Goal: Entertainment & Leisure: Consume media (video, audio)

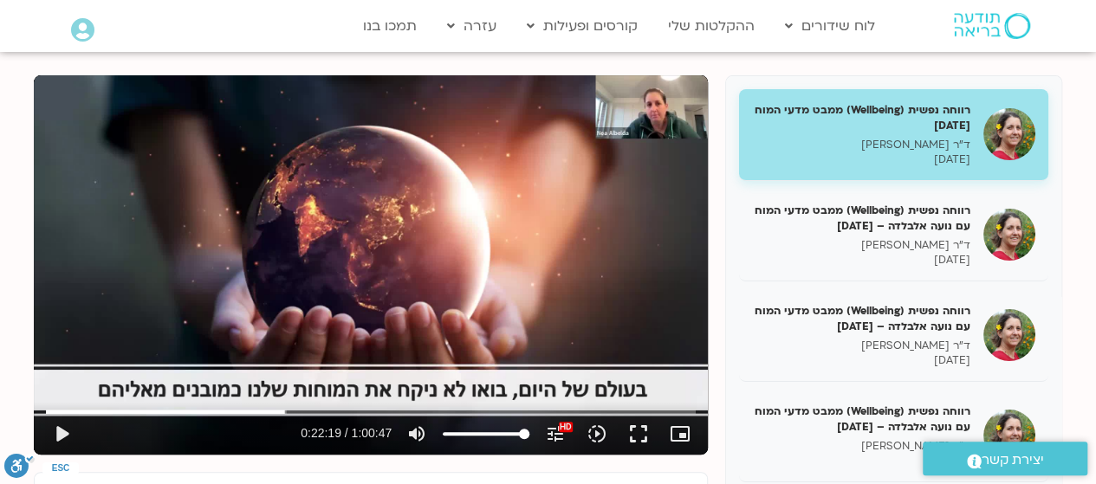
scroll to position [206, 0]
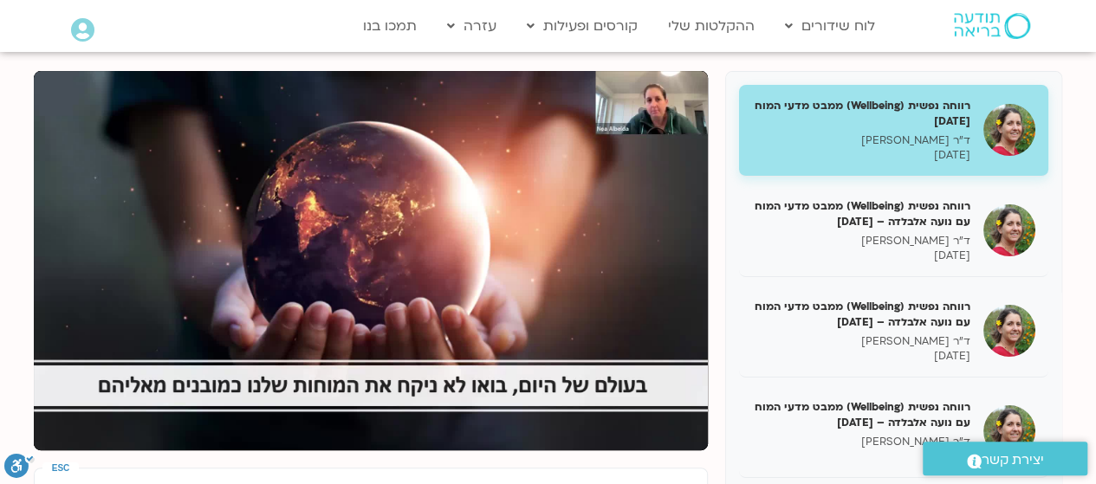
click at [161, 244] on div "Skip Ad 14:16 pause 0:22:25 / 1:00:47 volume_up Mute tune Resolution Auto 240p …" at bounding box center [371, 261] width 674 height 380
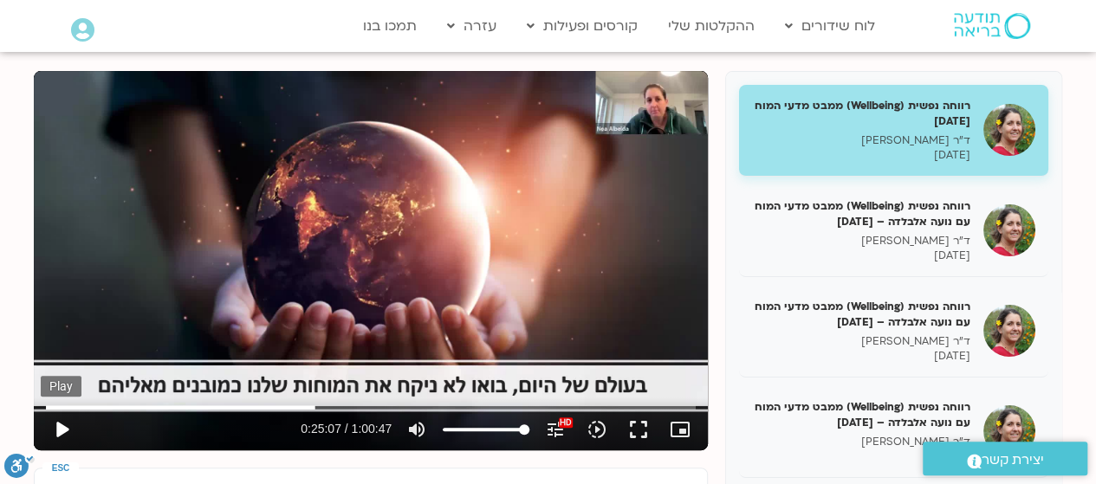
click at [58, 432] on button "play_arrow" at bounding box center [62, 430] width 42 height 42
click at [63, 424] on button "pause" at bounding box center [62, 430] width 42 height 42
click at [66, 433] on button "play_arrow" at bounding box center [62, 430] width 42 height 42
click at [60, 426] on button "pause" at bounding box center [62, 430] width 42 height 42
click at [57, 429] on button "play_arrow" at bounding box center [62, 430] width 42 height 42
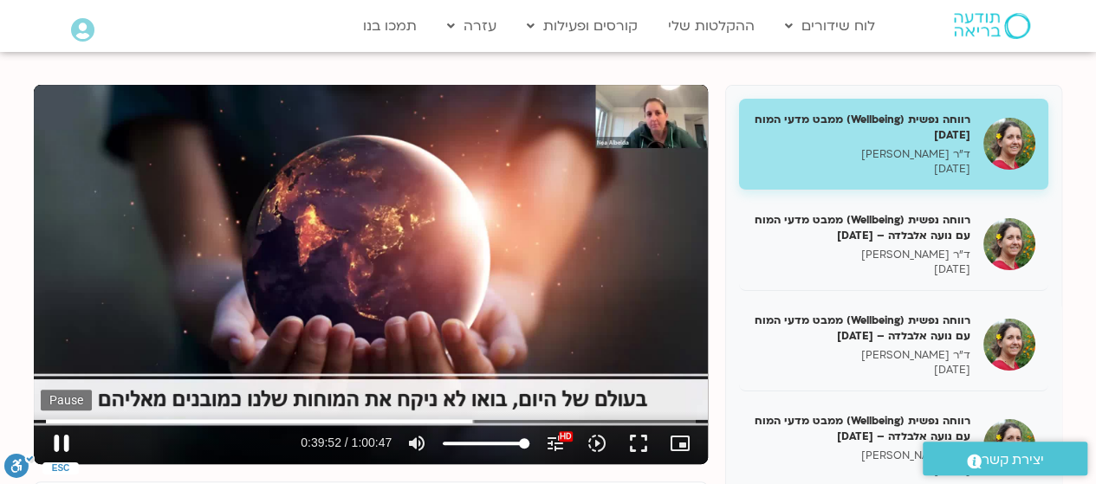
scroll to position [193, 0]
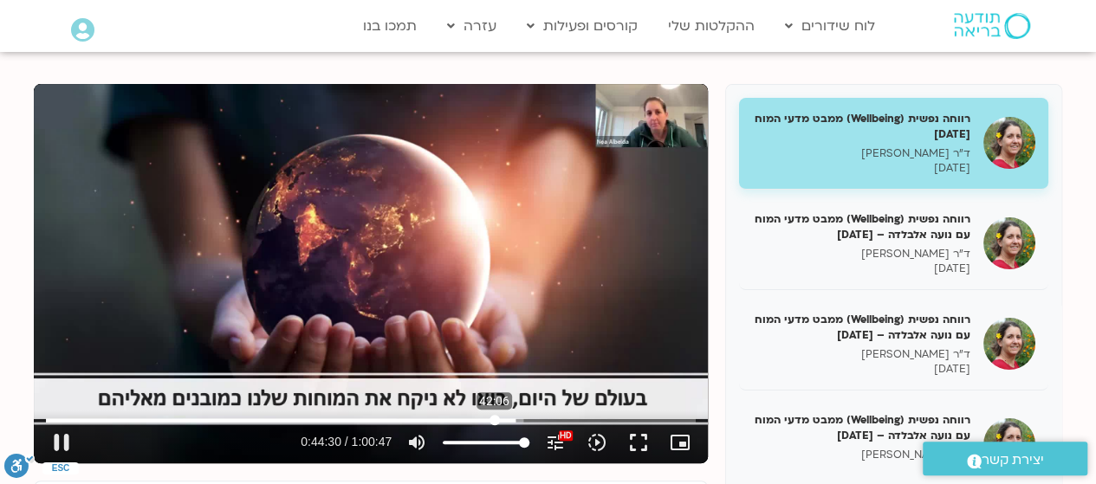
click at [494, 419] on input "Seek" at bounding box center [371, 420] width 650 height 10
click at [470, 419] on input "Seek" at bounding box center [371, 420] width 650 height 10
click at [451, 420] on input "Seek" at bounding box center [371, 420] width 650 height 10
click at [441, 421] on input "Seek" at bounding box center [371, 420] width 650 height 10
click at [436, 420] on input "Seek" at bounding box center [371, 420] width 650 height 10
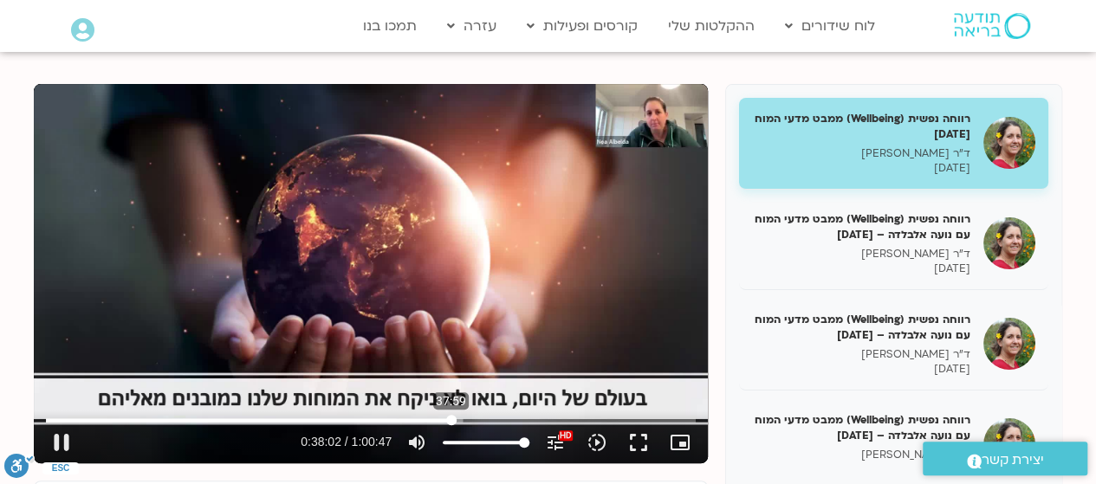
click at [451, 419] on input "Seek" at bounding box center [371, 420] width 650 height 10
click at [447, 420] on input "Seek" at bounding box center [371, 420] width 650 height 10
click at [445, 422] on input "Seek" at bounding box center [371, 420] width 650 height 10
click at [61, 445] on button "pause" at bounding box center [62, 443] width 42 height 42
click at [58, 442] on button "play_arrow" at bounding box center [62, 443] width 42 height 42
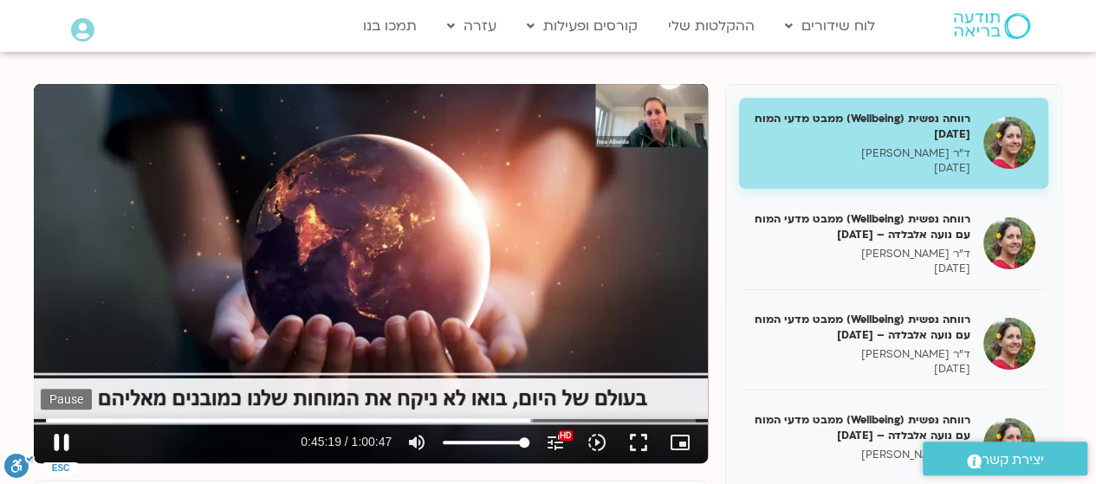
click at [57, 443] on button "pause" at bounding box center [62, 443] width 42 height 42
click at [513, 420] on input "Seek" at bounding box center [371, 420] width 650 height 10
click at [57, 443] on button "play_arrow" at bounding box center [62, 443] width 42 height 42
click at [54, 439] on button "pause" at bounding box center [62, 443] width 42 height 42
click at [62, 452] on button "play_arrow" at bounding box center [62, 443] width 42 height 42
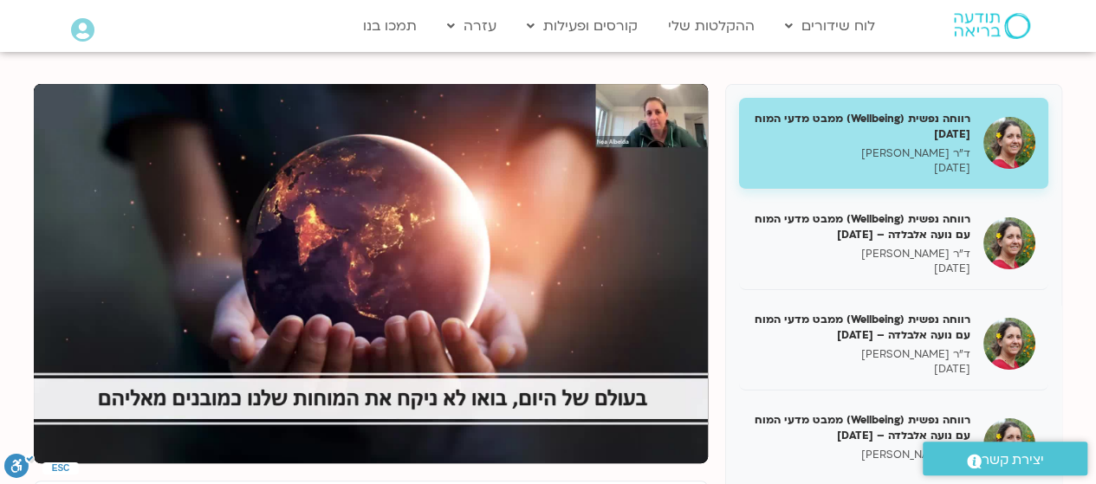
drag, startPoint x: 489, startPoint y: 185, endPoint x: 527, endPoint y: 363, distance: 181.7
click at [527, 363] on div "Skip Ad 48:41 pause 0:51:49 / 1:00:47 volume_up Mute tune Resolution Auto 1080p…" at bounding box center [371, 274] width 674 height 380
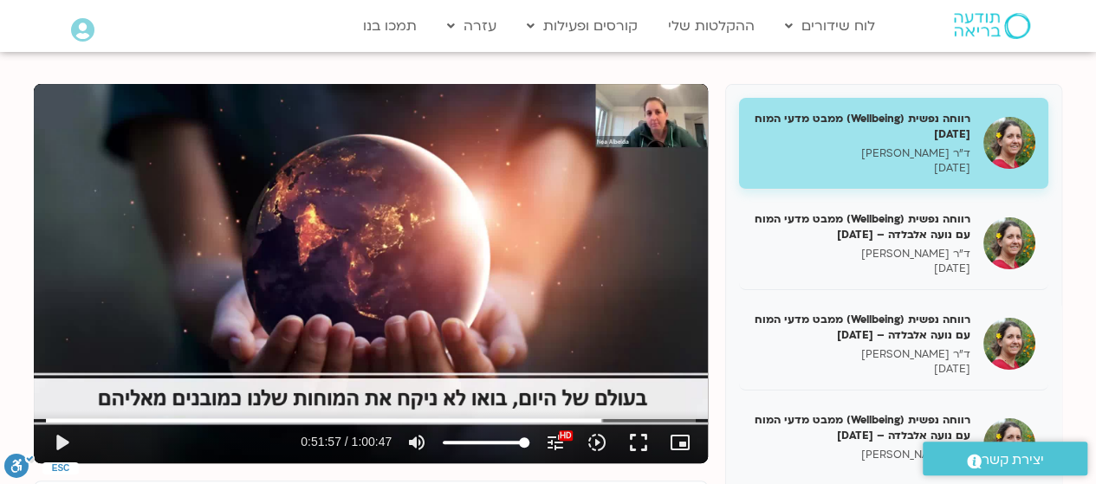
click at [534, 312] on div "Skip Ad 48:41 play_arrow 0:51:57 / 1:00:47 volume_up Mute tune Resolution Auto …" at bounding box center [371, 274] width 674 height 380
click at [534, 312] on div "Skip Ad 48:41 pause 0:51:57 / 1:00:47 volume_up Mute tune Resolution Auto 1080p…" at bounding box center [371, 274] width 674 height 380
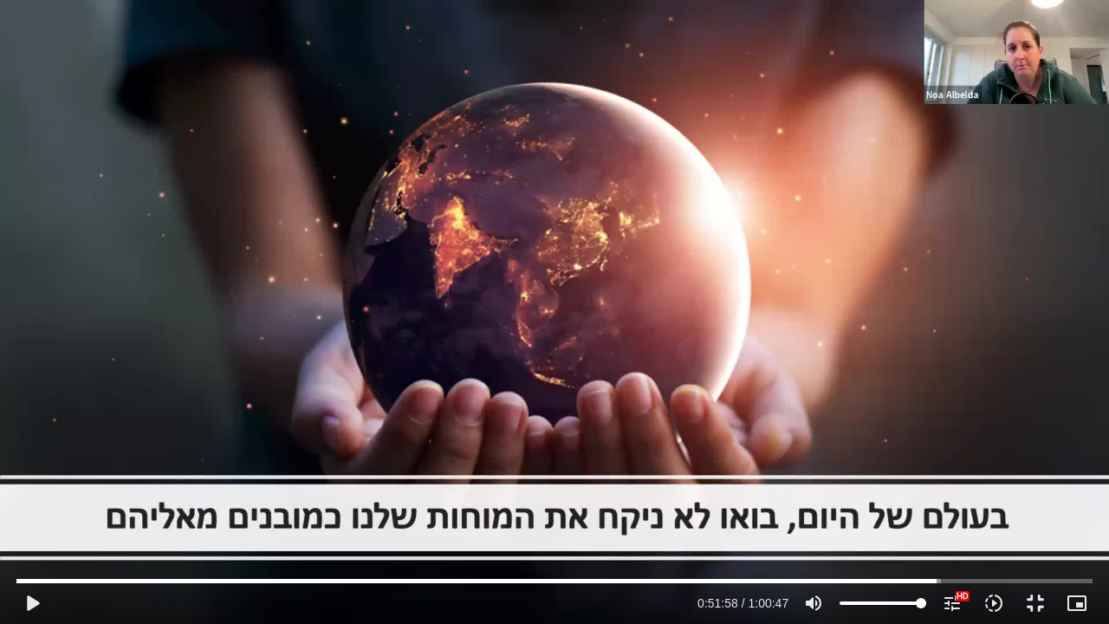
click at [435, 168] on div "Skip Ad 48:41 play_arrow 0:51:58 / 1:00:47 volume_up Mute tune Resolution Auto …" at bounding box center [554, 312] width 1109 height 624
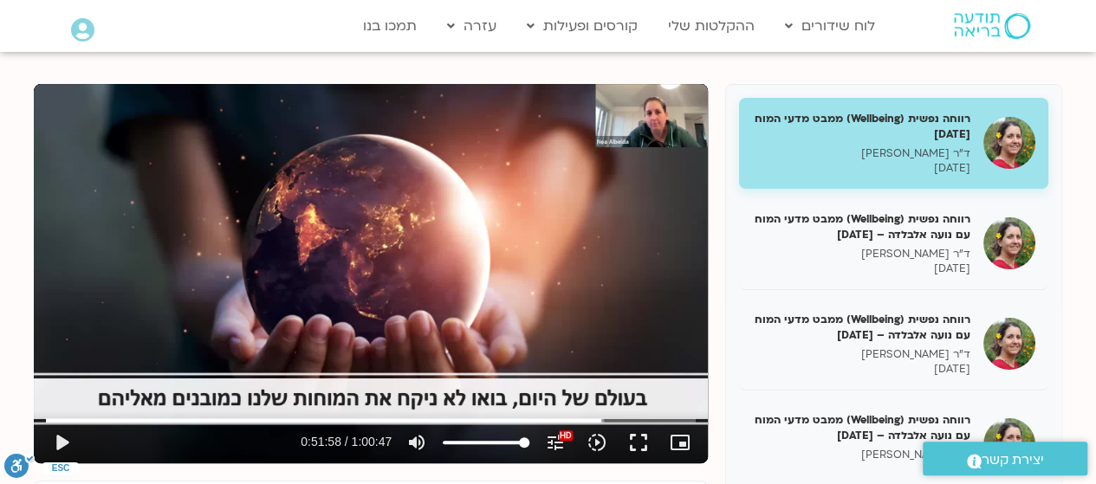
click at [435, 63] on section "רווחה נפשית (Wellbeing) ממבט מדעי המוח [DATE] ד"ר [PERSON_NAME] [DATE] רווחה נפ…" at bounding box center [548, 407] width 1096 height 751
click at [540, 425] on button "tune Resolution Auto 1080p HD HD" at bounding box center [556, 443] width 42 height 42
click at [589, 422] on input "Seek" at bounding box center [371, 420] width 650 height 10
click at [602, 422] on input "Seek" at bounding box center [371, 420] width 650 height 10
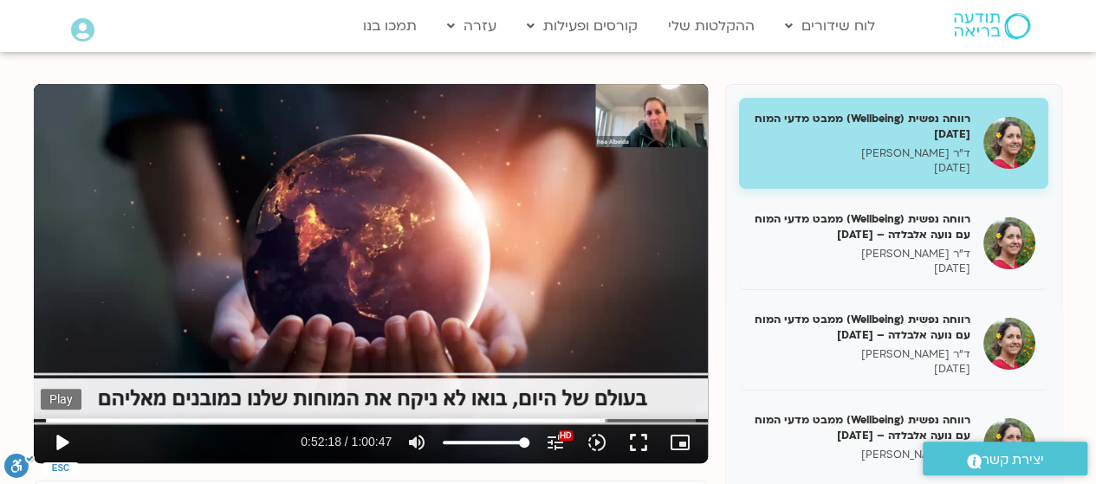
click at [62, 443] on button "play_arrow" at bounding box center [62, 443] width 42 height 42
type input "3647.36"
